Goal: Information Seeking & Learning: Learn about a topic

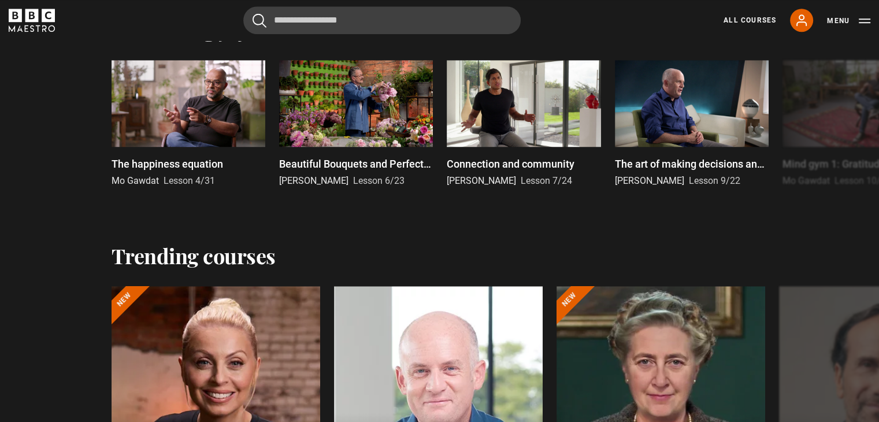
scroll to position [1098, 0]
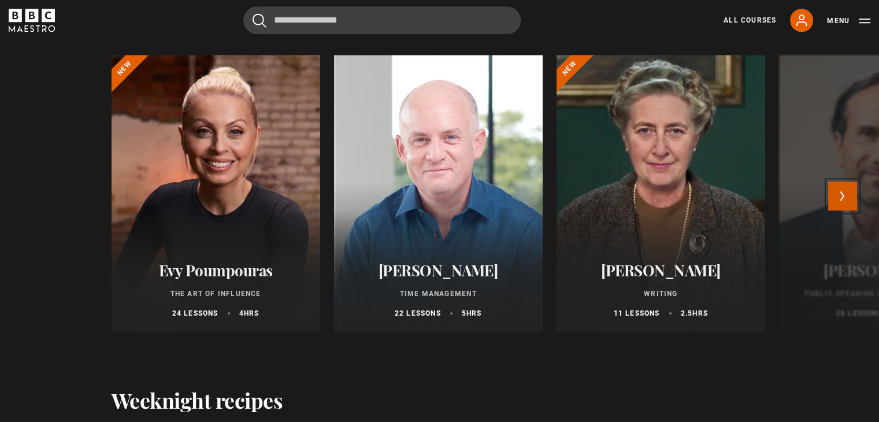
click at [845, 204] on button "Next" at bounding box center [842, 195] width 29 height 29
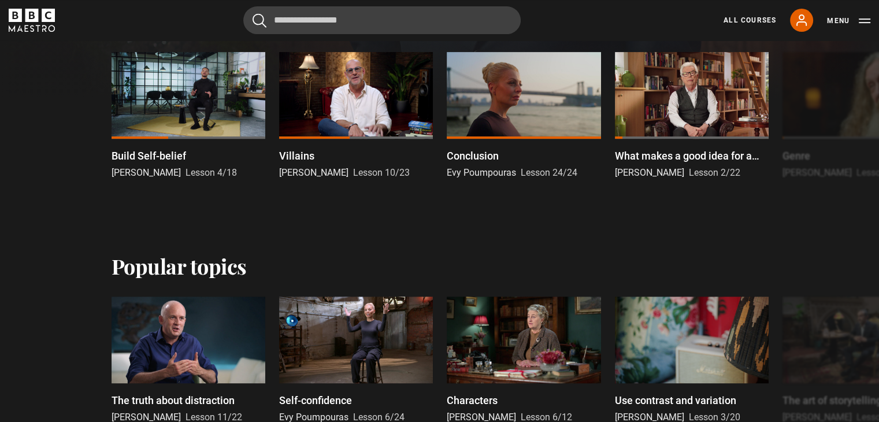
scroll to position [231, 0]
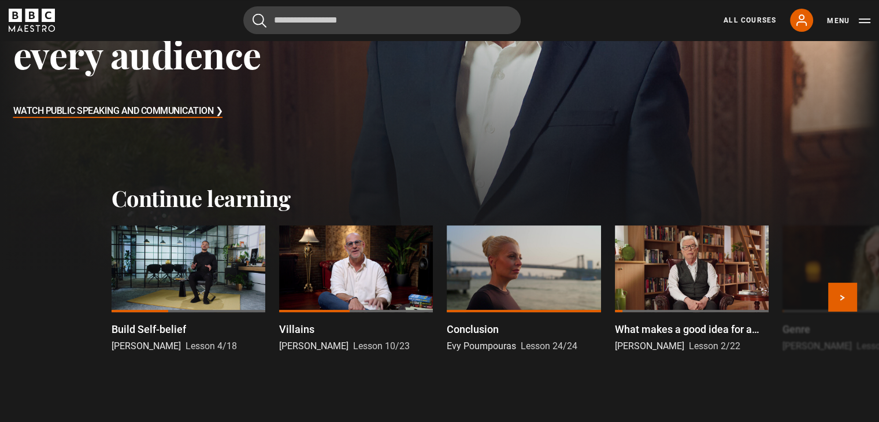
click at [224, 281] on div at bounding box center [188, 268] width 154 height 87
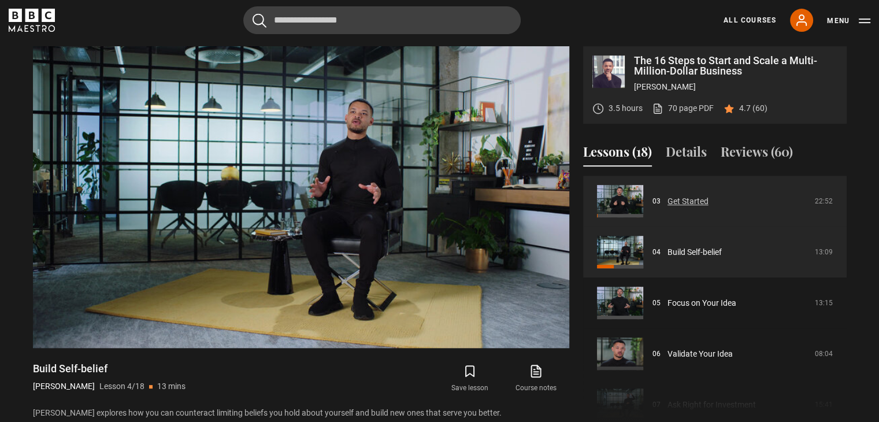
click at [708, 207] on link "Get Started" at bounding box center [687, 201] width 41 height 12
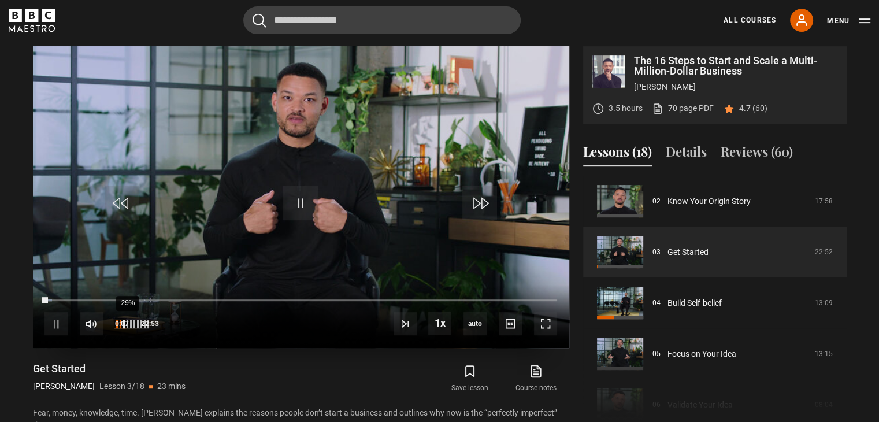
click at [122, 323] on div "29%" at bounding box center [131, 323] width 35 height 9
click at [127, 323] on div "28%" at bounding box center [127, 323] width 1 height 9
click at [536, 380] on link "Course notes opens in new tab" at bounding box center [536, 379] width 66 height 34
click at [314, 170] on video "Video Player" at bounding box center [301, 197] width 536 height 302
click at [334, 142] on video "Video Player" at bounding box center [301, 197] width 536 height 302
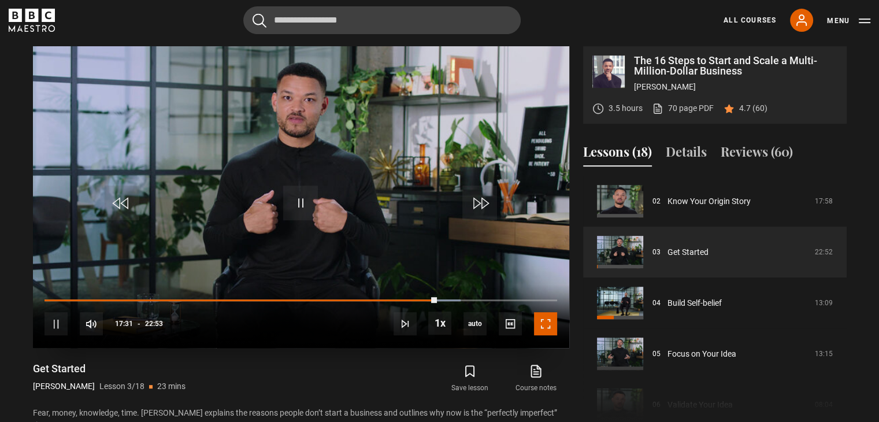
click at [548, 326] on span "Video Player" at bounding box center [545, 323] width 23 height 23
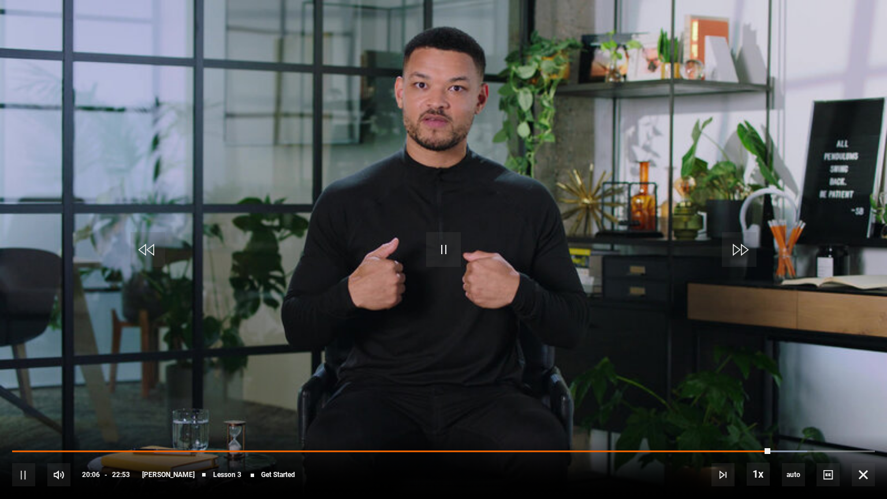
click at [409, 187] on video "Video Player" at bounding box center [443, 249] width 887 height 499
click at [439, 181] on video "Video Player" at bounding box center [443, 249] width 887 height 499
click at [869, 421] on span "Video Player" at bounding box center [863, 474] width 23 height 23
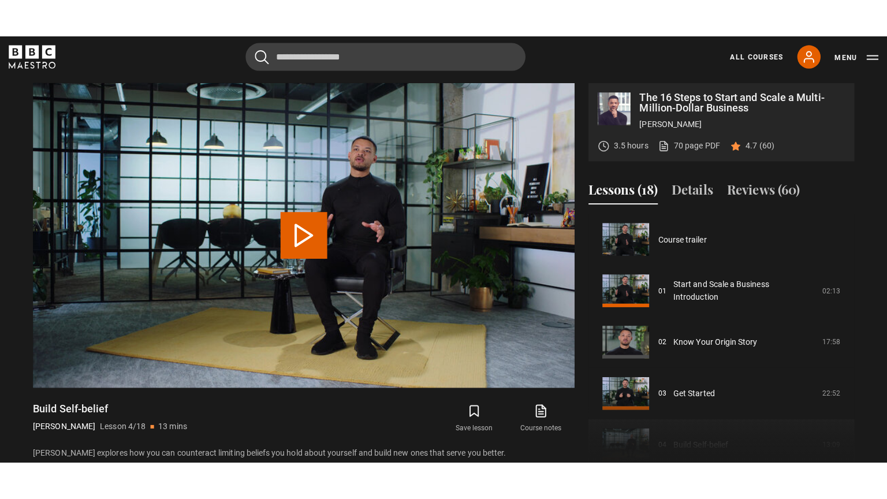
scroll to position [153, 0]
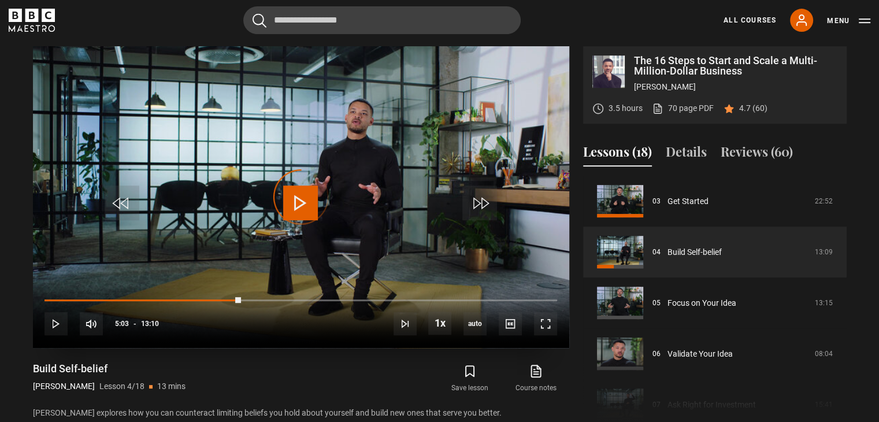
drag, startPoint x: 241, startPoint y: 296, endPoint x: 42, endPoint y: 304, distance: 199.5
click at [54, 305] on div "Loaded : 0.00% 00:21 05:03" at bounding box center [300, 306] width 512 height 2
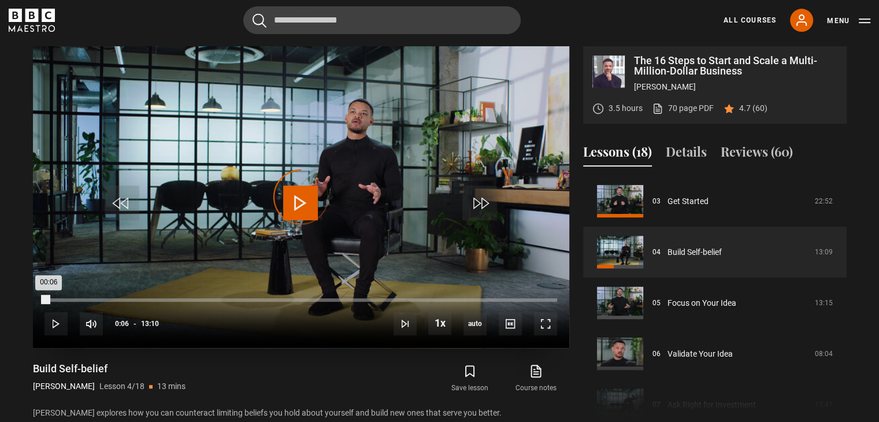
click at [49, 299] on div "Loaded : 0.00% 00:06 00:06" at bounding box center [300, 299] width 512 height 3
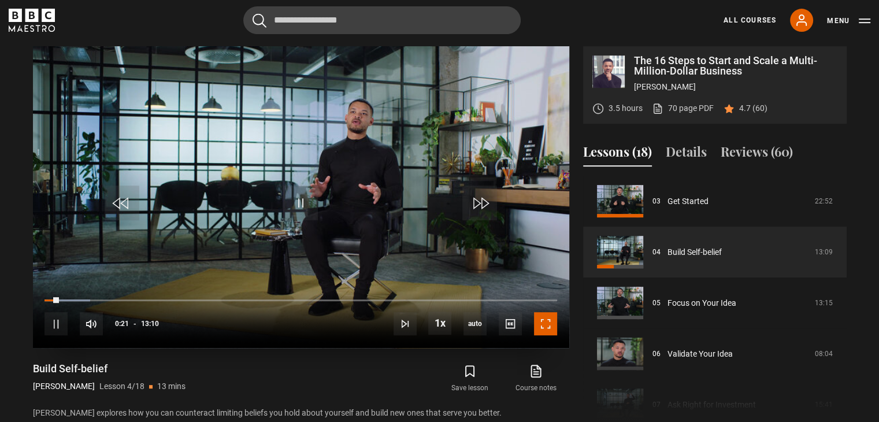
click at [545, 324] on span "Video Player" at bounding box center [545, 323] width 23 height 23
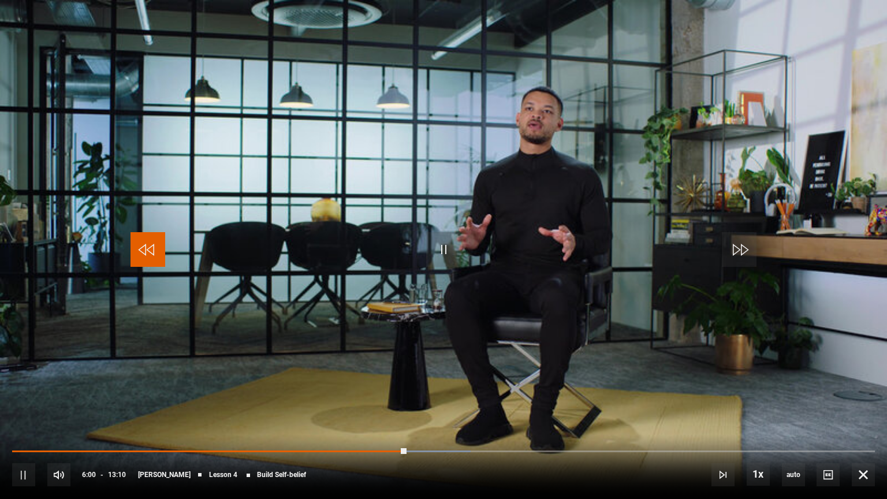
click at [153, 255] on span "Video Player" at bounding box center [148, 249] width 35 height 35
click at [863, 421] on span "Video Player" at bounding box center [863, 474] width 23 height 23
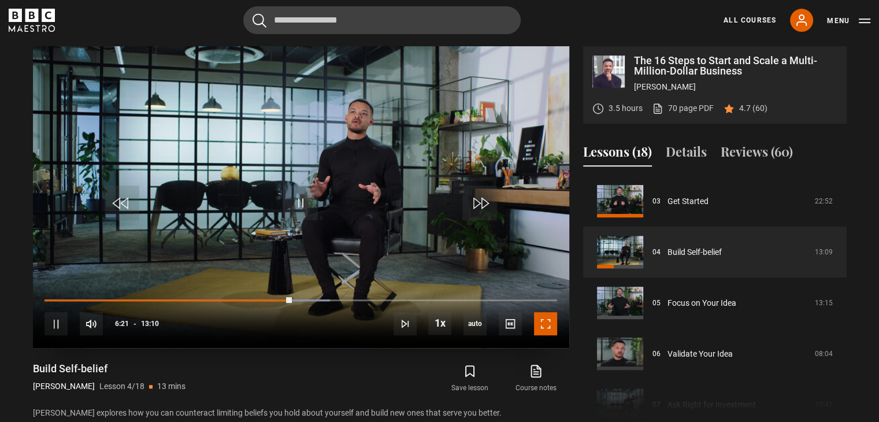
drag, startPoint x: 549, startPoint y: 325, endPoint x: 549, endPoint y: 375, distance: 50.3
click at [549, 325] on span "Video Player" at bounding box center [545, 323] width 23 height 23
click at [549, 348] on video-js "Video Player is loading. Play Lesson Build Self-belief 10s Skip Back 10 seconds…" at bounding box center [301, 197] width 536 height 302
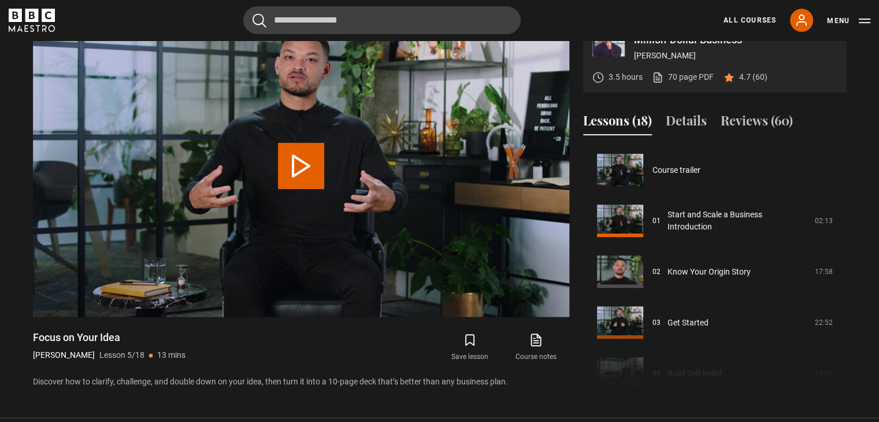
scroll to position [203, 0]
